Goal: Navigation & Orientation: Find specific page/section

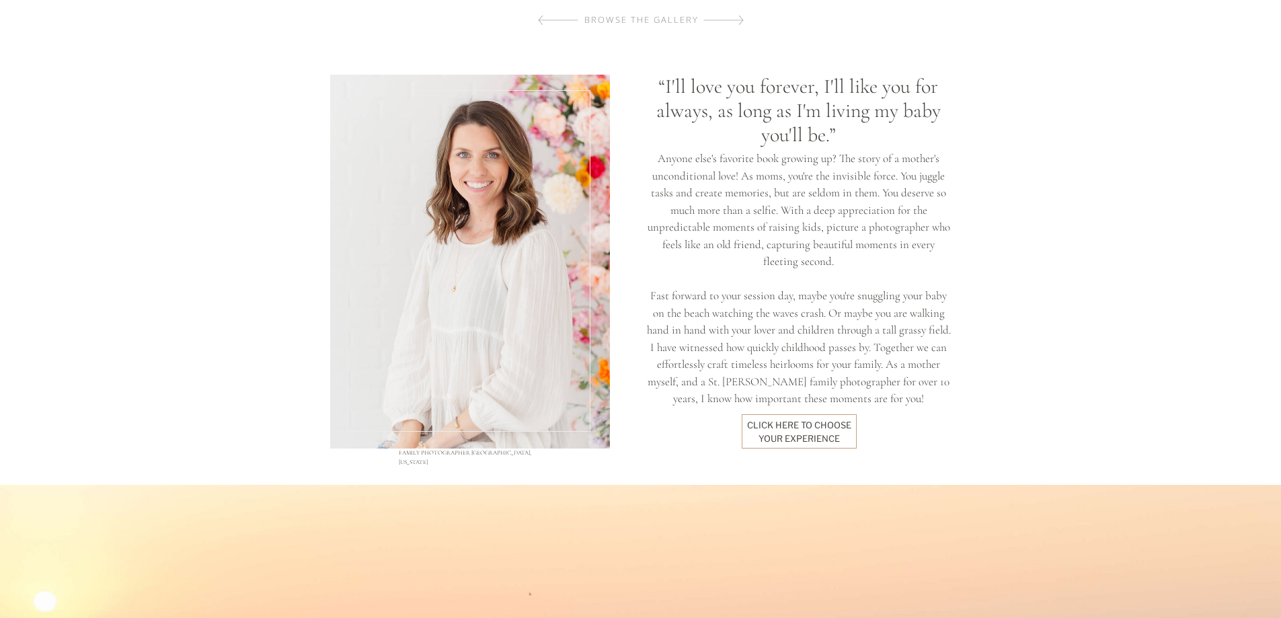
scroll to position [1009, 0]
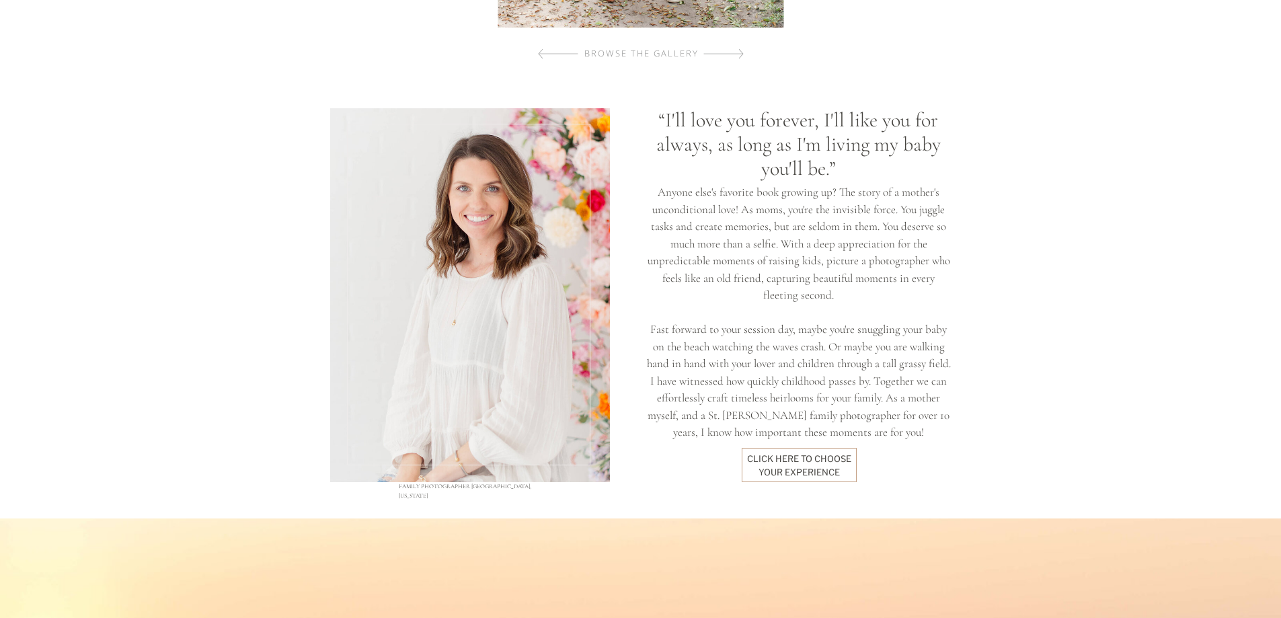
click at [798, 449] on div at bounding box center [799, 465] width 115 height 34
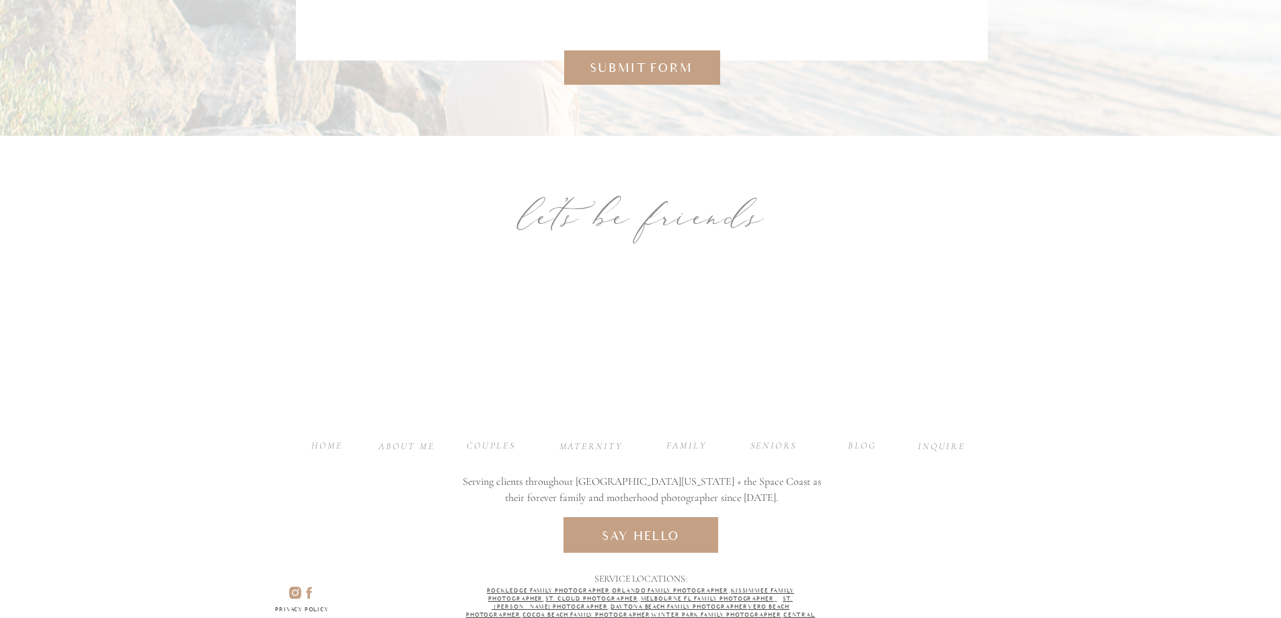
scroll to position [2972, 0]
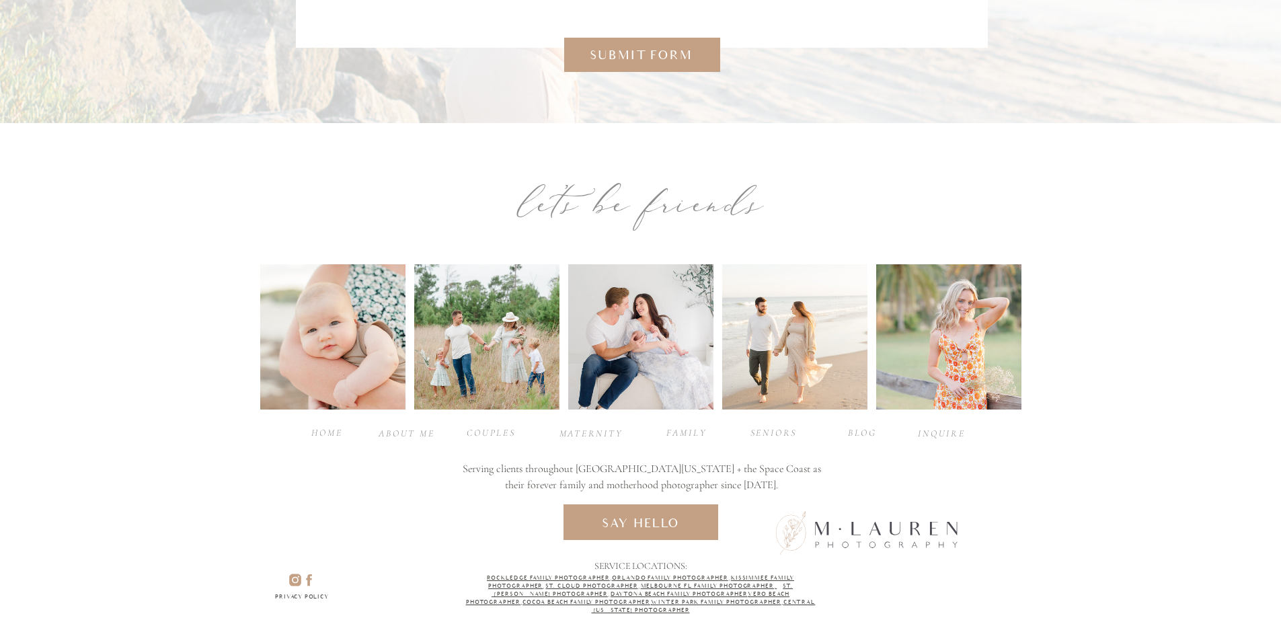
drag, startPoint x: 786, startPoint y: 311, endPoint x: 840, endPoint y: 336, distance: 59.3
click at [787, 311] on div at bounding box center [794, 336] width 145 height 145
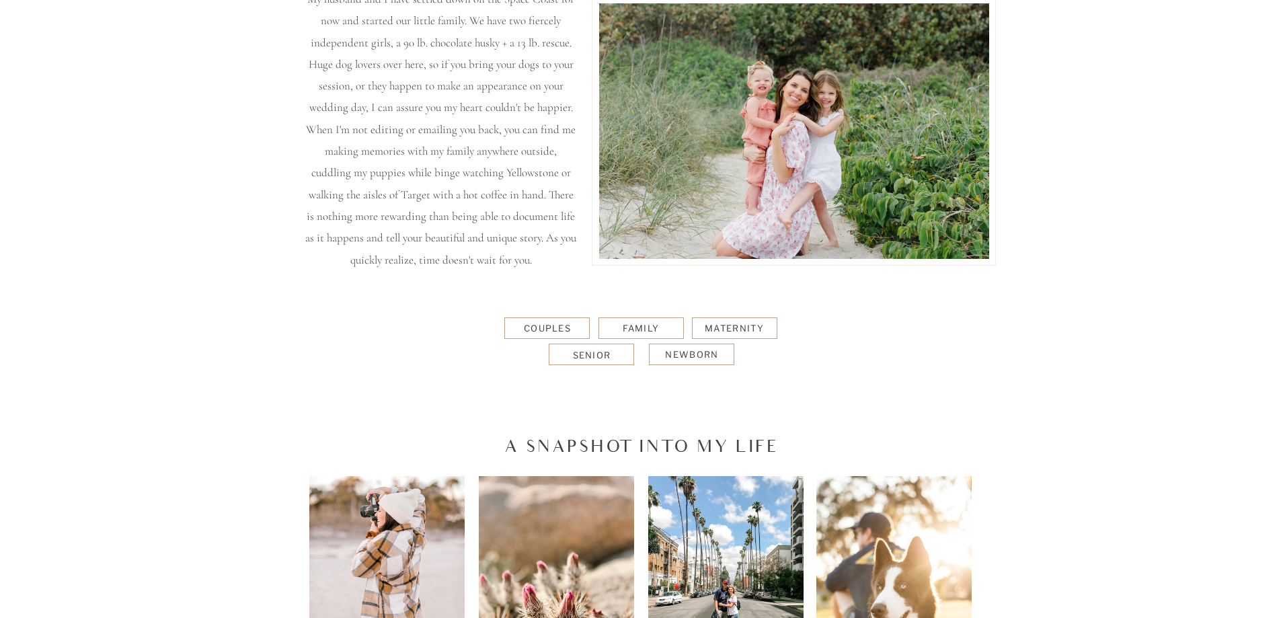
scroll to position [0, 0]
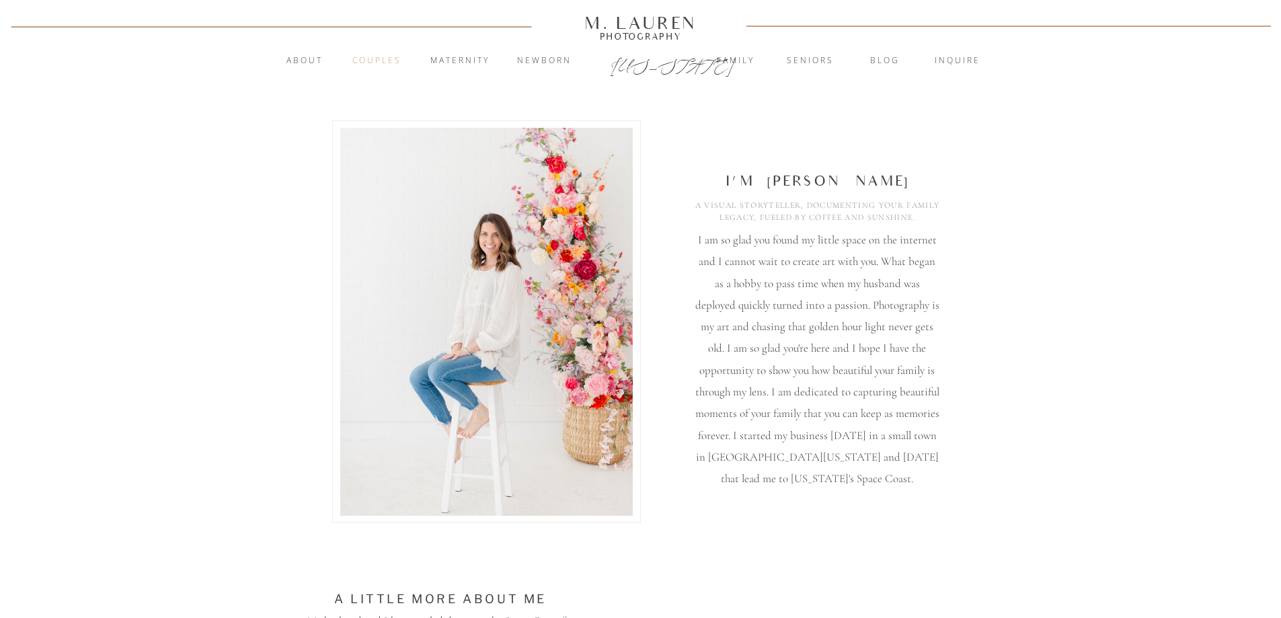
click at [378, 61] on nav "Couples" at bounding box center [377, 60] width 73 height 13
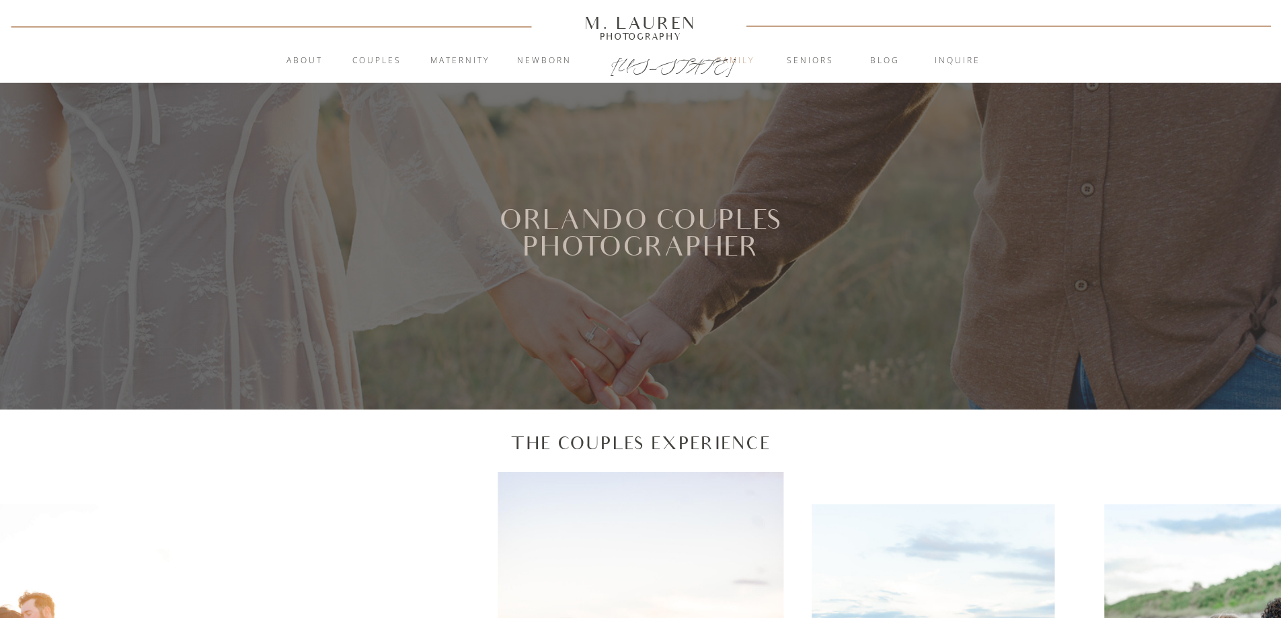
click at [739, 67] on nav "Family" at bounding box center [736, 60] width 73 height 13
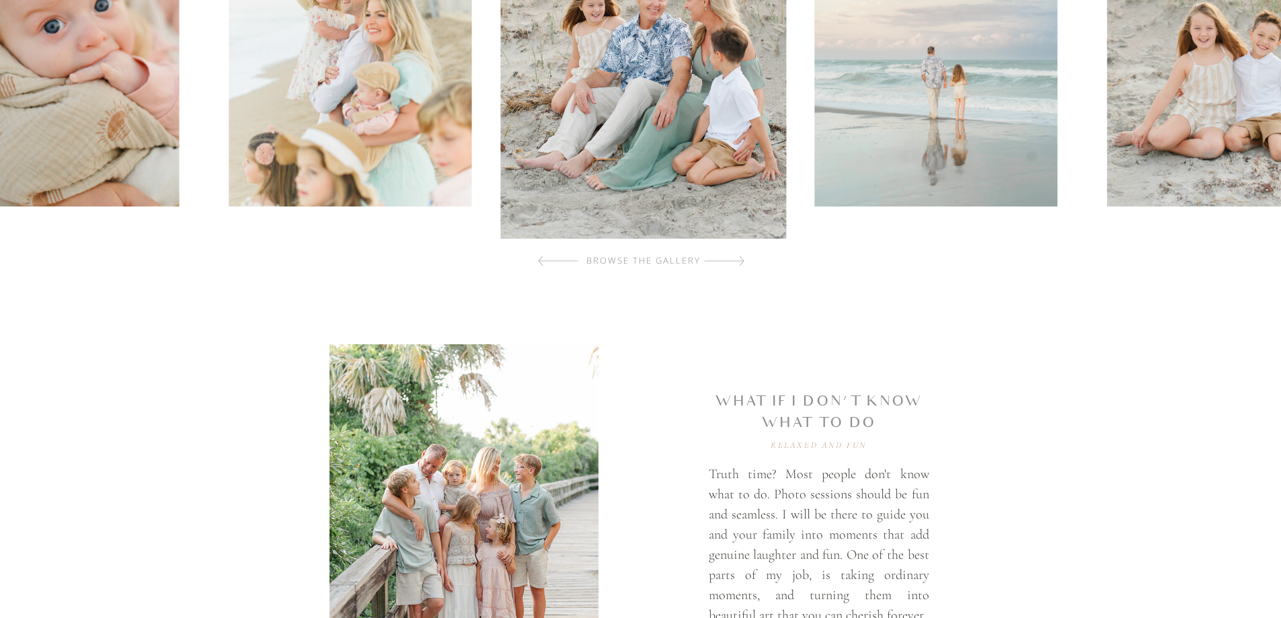
scroll to position [605, 0]
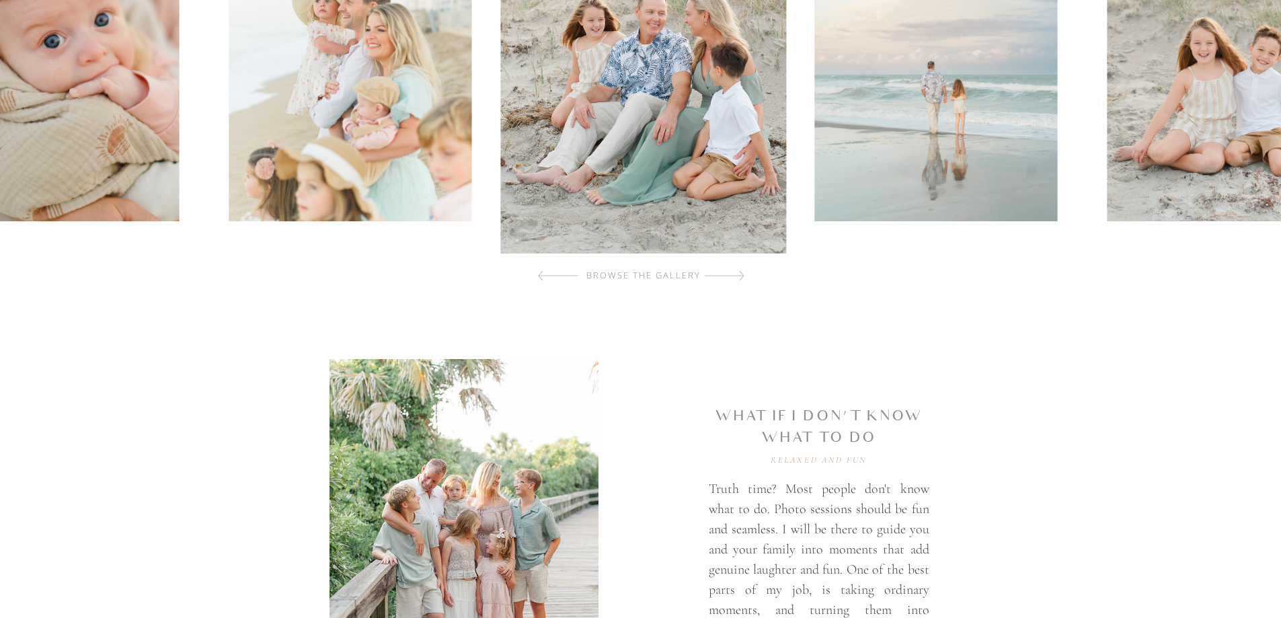
click at [742, 277] on div at bounding box center [724, 275] width 40 height 27
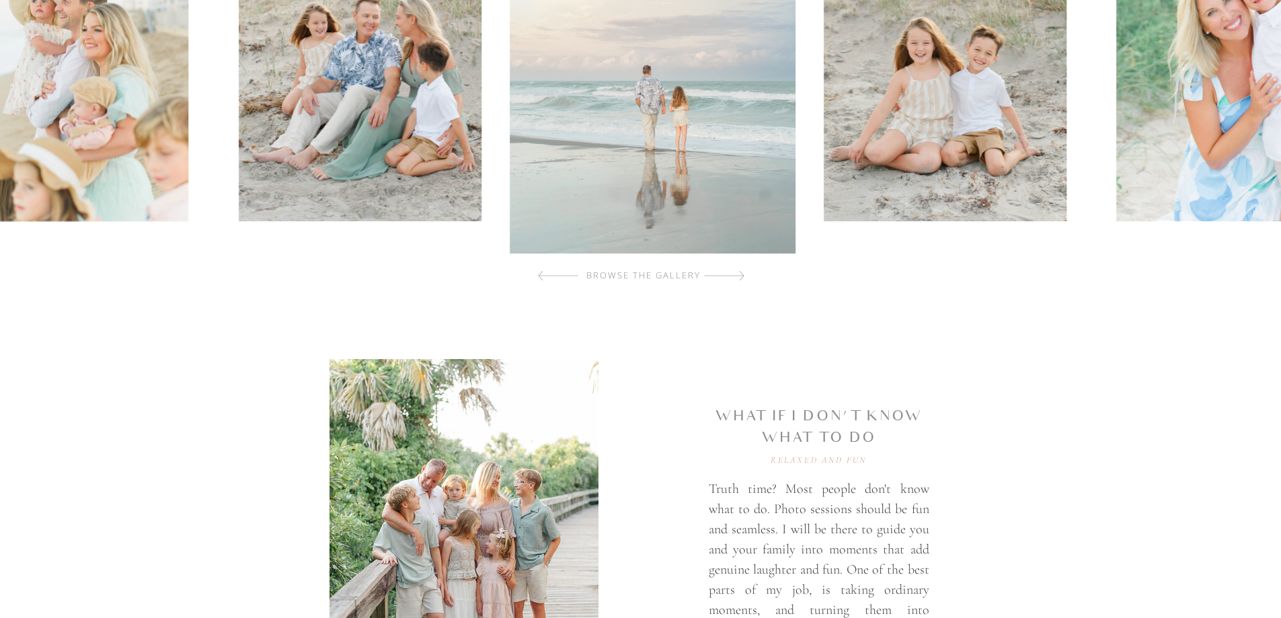
click at [742, 279] on div at bounding box center [724, 275] width 40 height 27
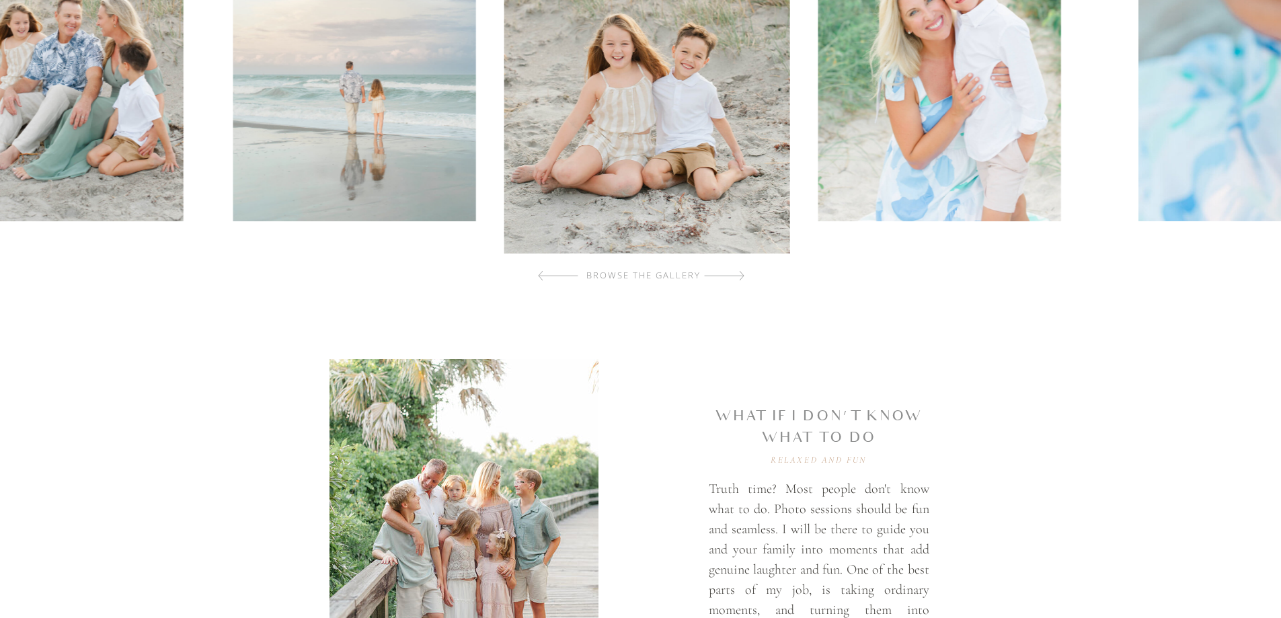
click at [742, 279] on div at bounding box center [724, 275] width 40 height 27
